Goal: Feedback & Contribution: Leave review/rating

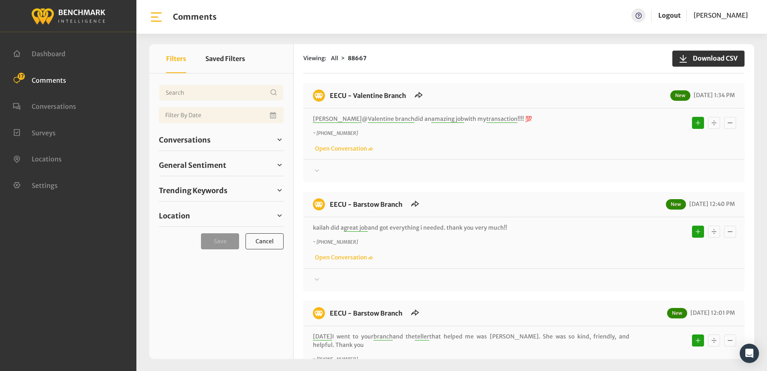
click at [514, 143] on div "~ +15594121558 Open Conversation" at bounding box center [524, 141] width 422 height 23
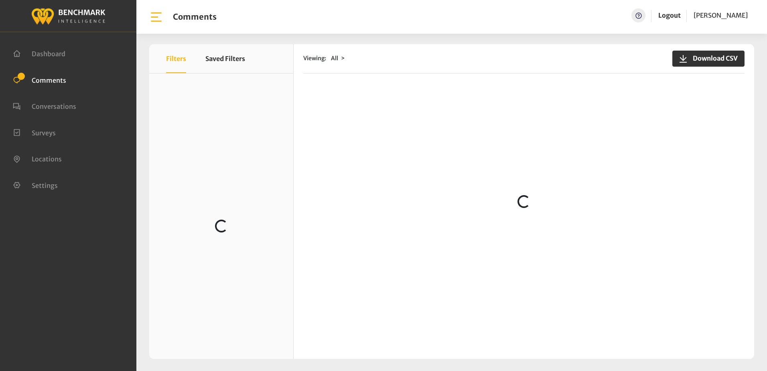
click at [484, 81] on div "Viewing: All Download CSV Loading..." at bounding box center [524, 201] width 461 height 315
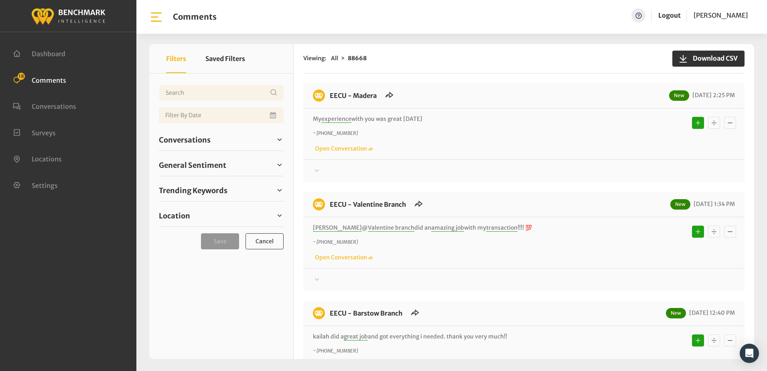
click at [534, 160] on div "Thanks! We appreciate your feedback about EECU. If at any time you wish to end …" at bounding box center [523, 167] width 441 height 16
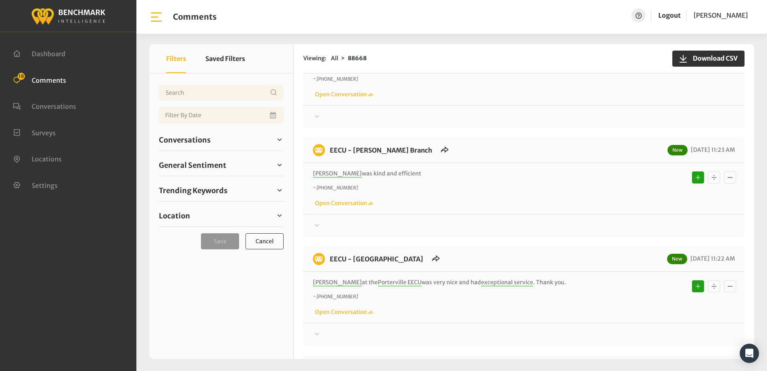
scroll to position [1003, 0]
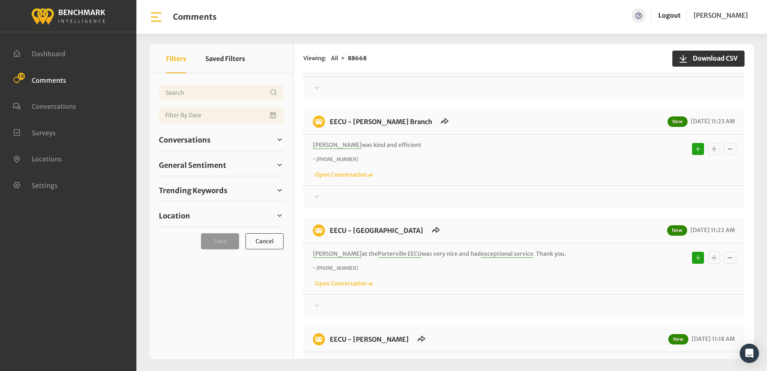
click at [491, 141] on p "[PERSON_NAME] was kind and efficient" at bounding box center [471, 145] width 317 height 8
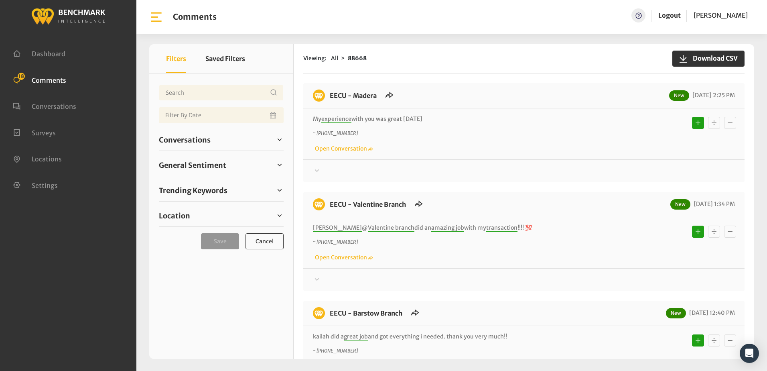
click at [484, 121] on p "My experience with you was great today" at bounding box center [471, 119] width 317 height 8
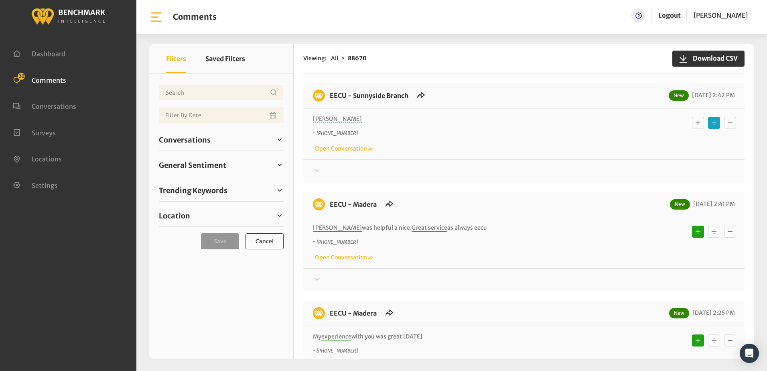
click at [315, 169] on icon at bounding box center [317, 171] width 8 height 10
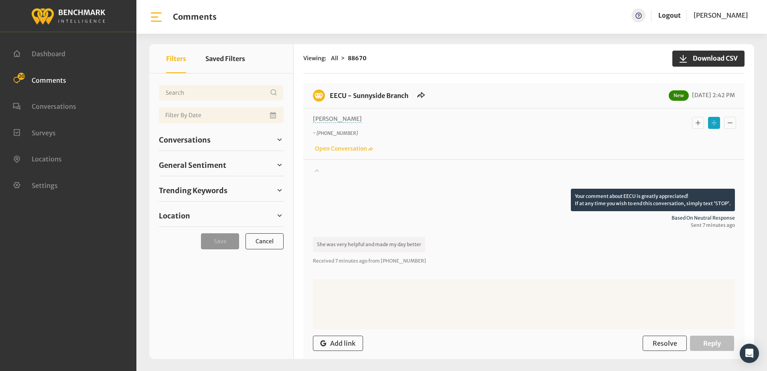
click at [696, 123] on icon "Basic example" at bounding box center [698, 122] width 5 height 5
